Goal: Information Seeking & Learning: Learn about a topic

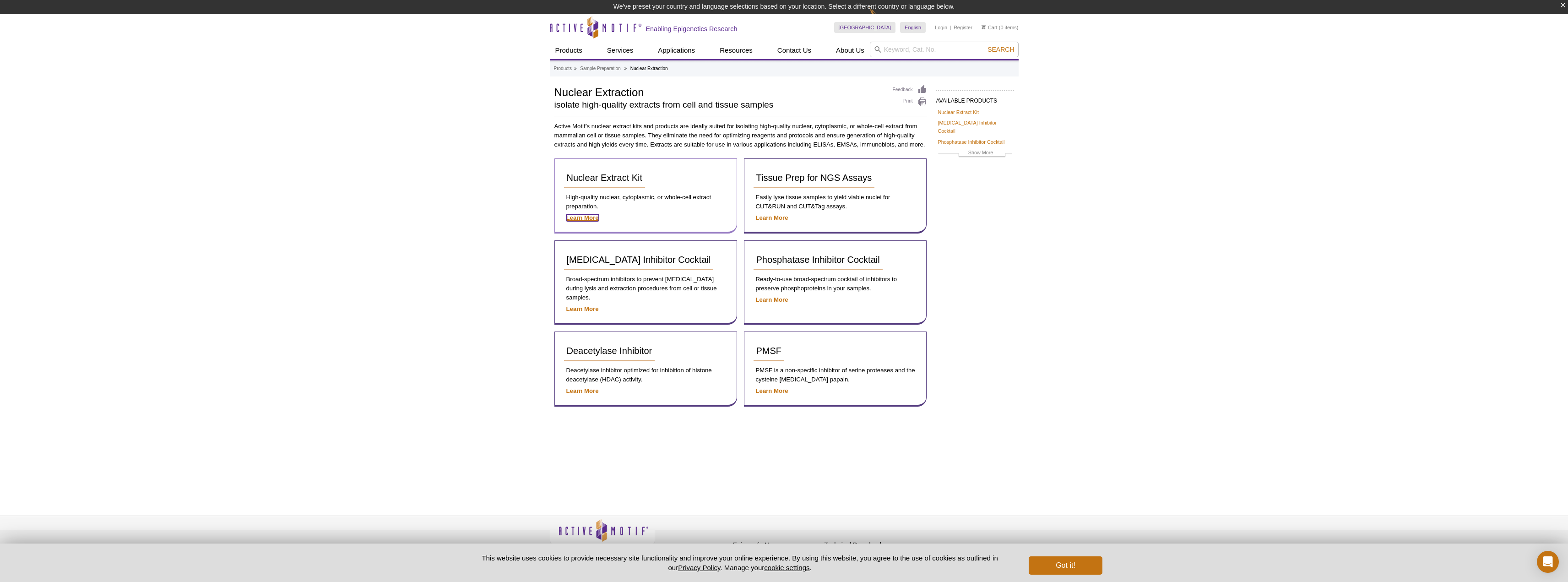
click at [594, 217] on strong "Learn More" at bounding box center [583, 218] width 33 height 7
